Goal: Check status

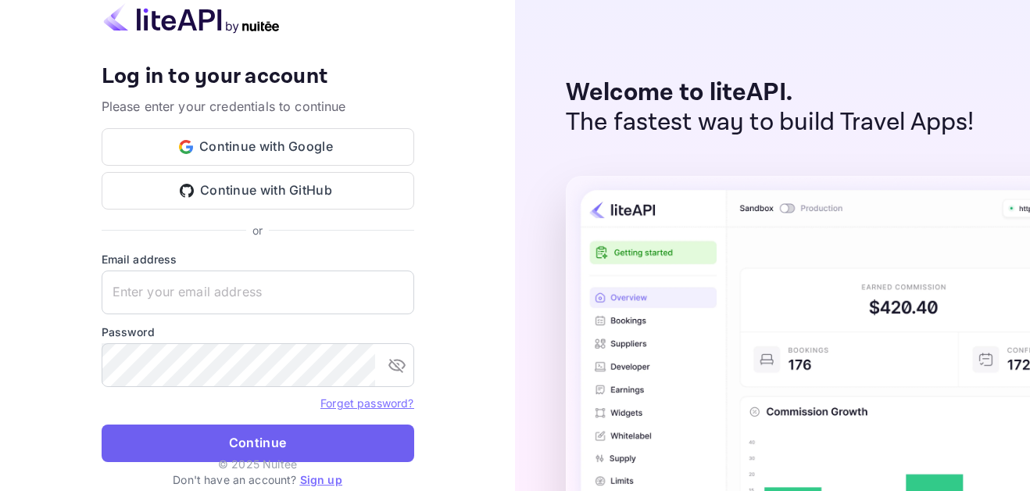
type input "[EMAIL_ADDRESS][DOMAIN_NAME]"
click at [279, 438] on button "Continue" at bounding box center [258, 442] width 312 height 37
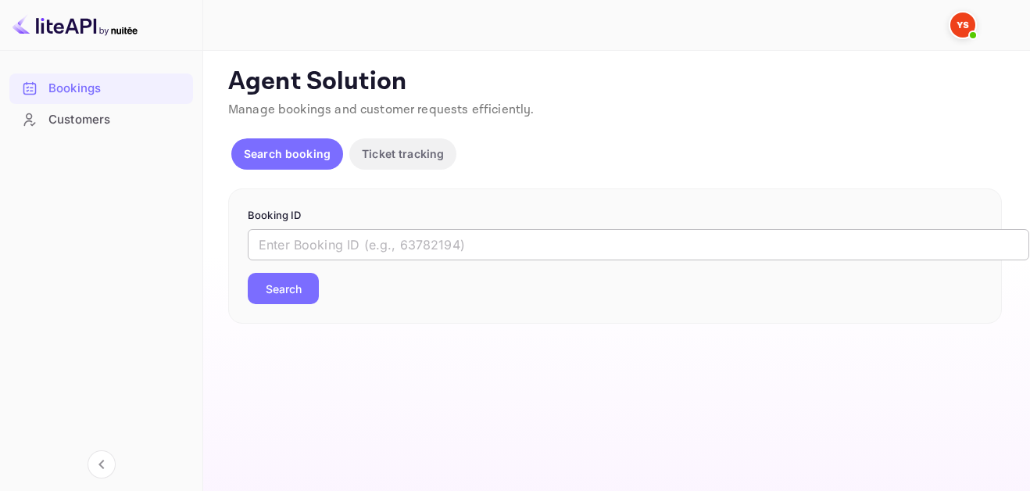
click at [398, 236] on input "text" at bounding box center [638, 244] width 781 height 31
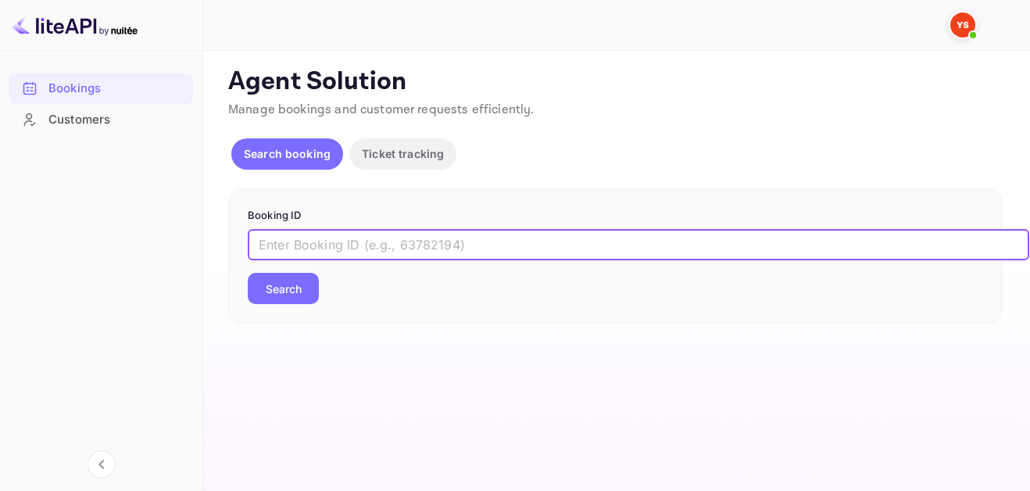
paste input "9698008"
type input "9698008"
click at [288, 286] on button "Search" at bounding box center [283, 288] width 71 height 31
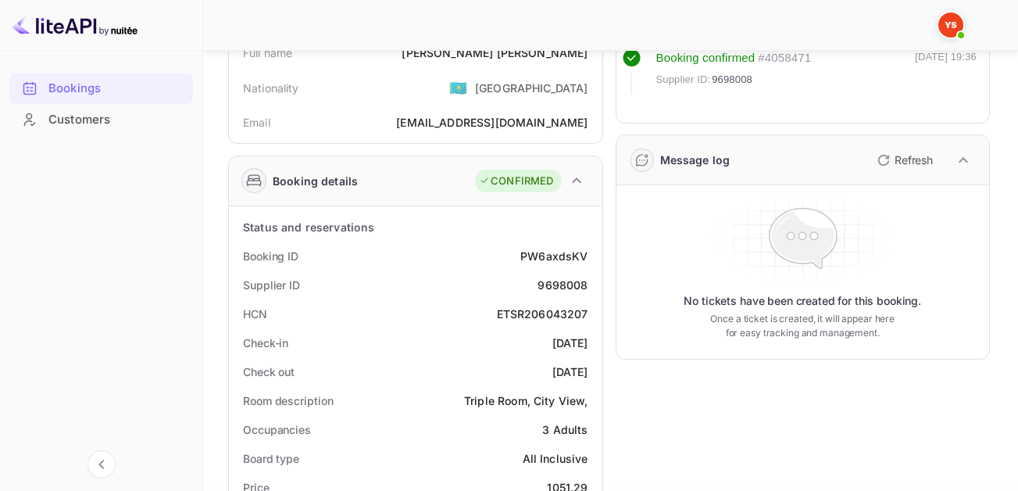
scroll to position [156, 0]
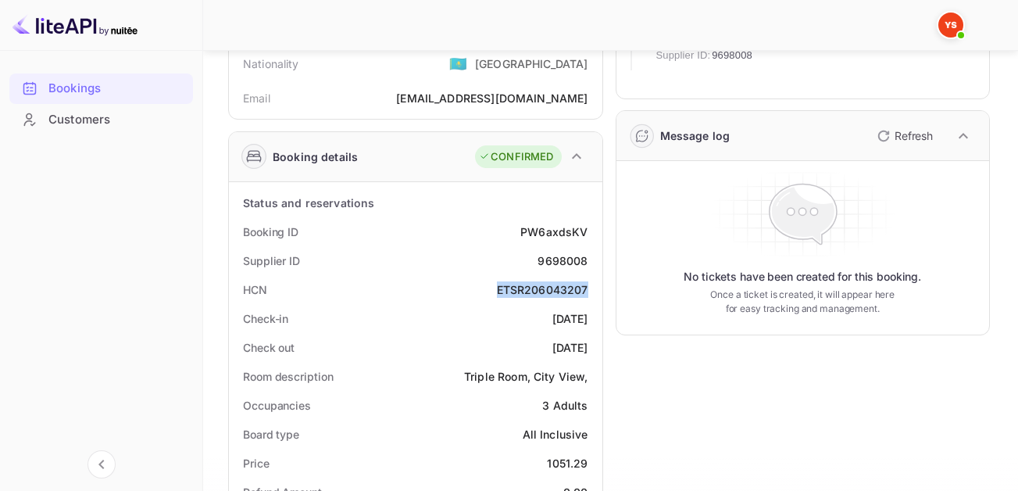
drag, startPoint x: 593, startPoint y: 287, endPoint x: 480, endPoint y: 287, distance: 112.5
click at [480, 287] on div "HCN ETSR206043207" at bounding box center [415, 289] width 361 height 29
click at [473, 314] on div "Check-in [DATE]" at bounding box center [415, 318] width 361 height 29
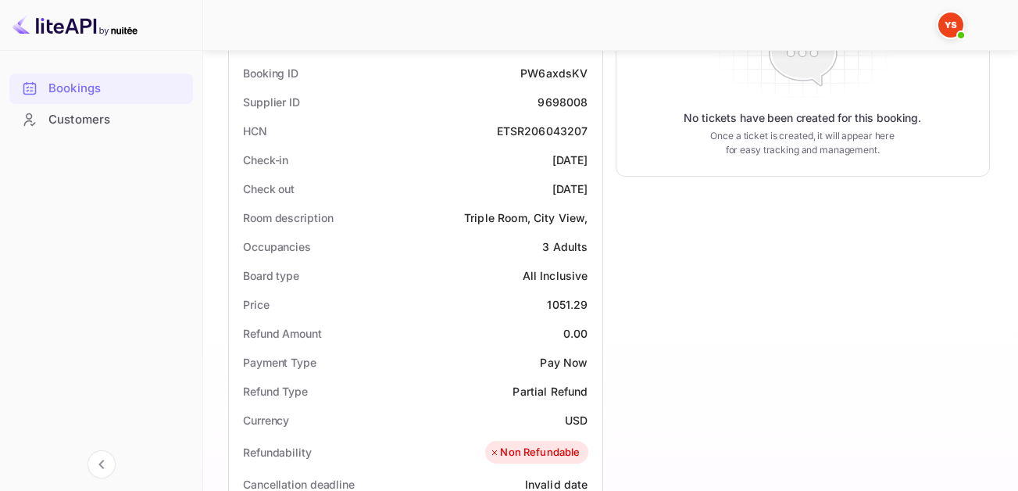
scroll to position [312, 0]
